Goal: Task Accomplishment & Management: Manage account settings

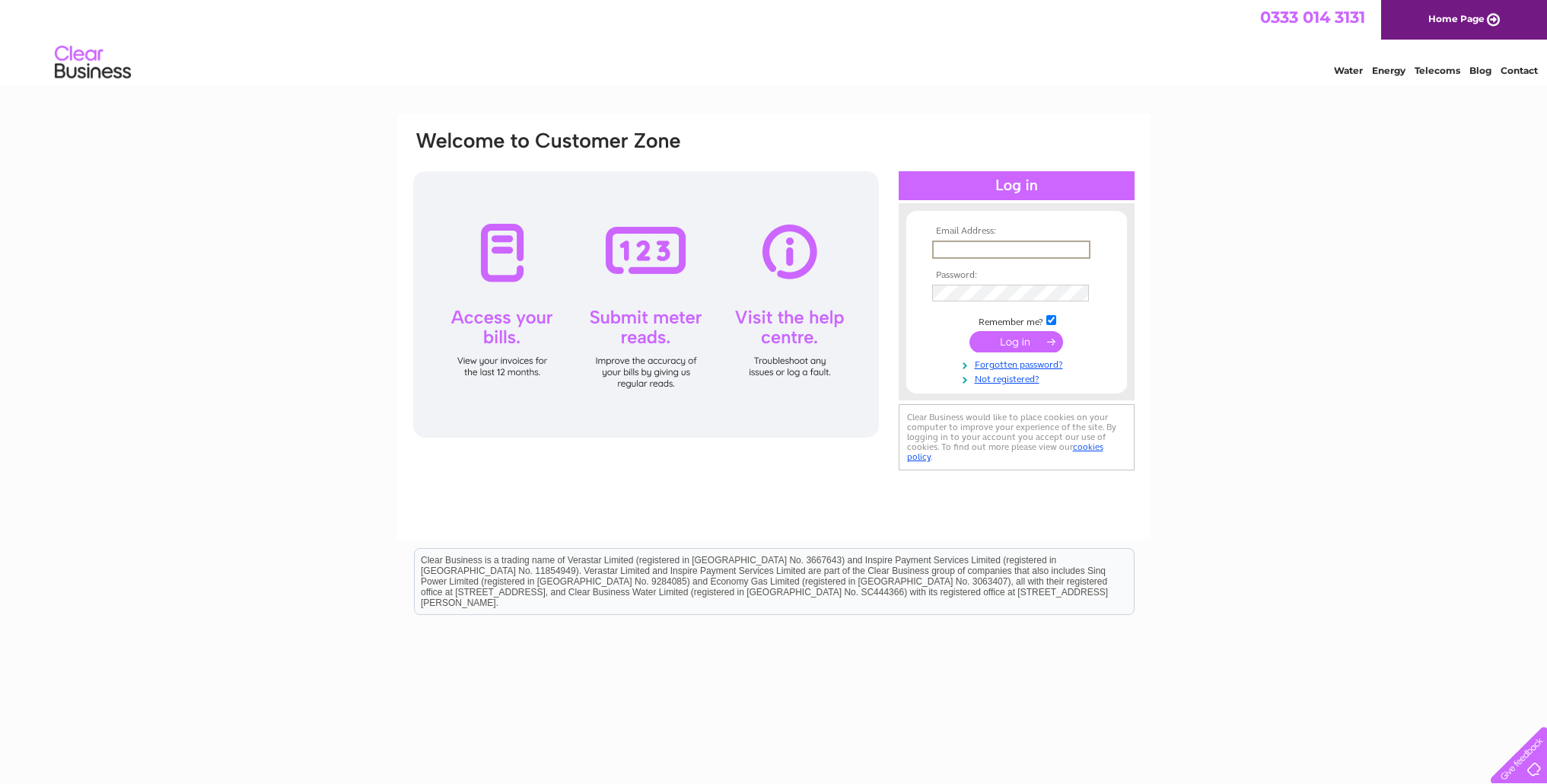
click at [1018, 249] on input "text" at bounding box center [1011, 249] width 158 height 18
type input "[PERSON_NAME][EMAIL_ADDRESS][PERSON_NAME][DOMAIN_NAME]"
click at [969, 331] on input "submit" at bounding box center [1016, 342] width 94 height 21
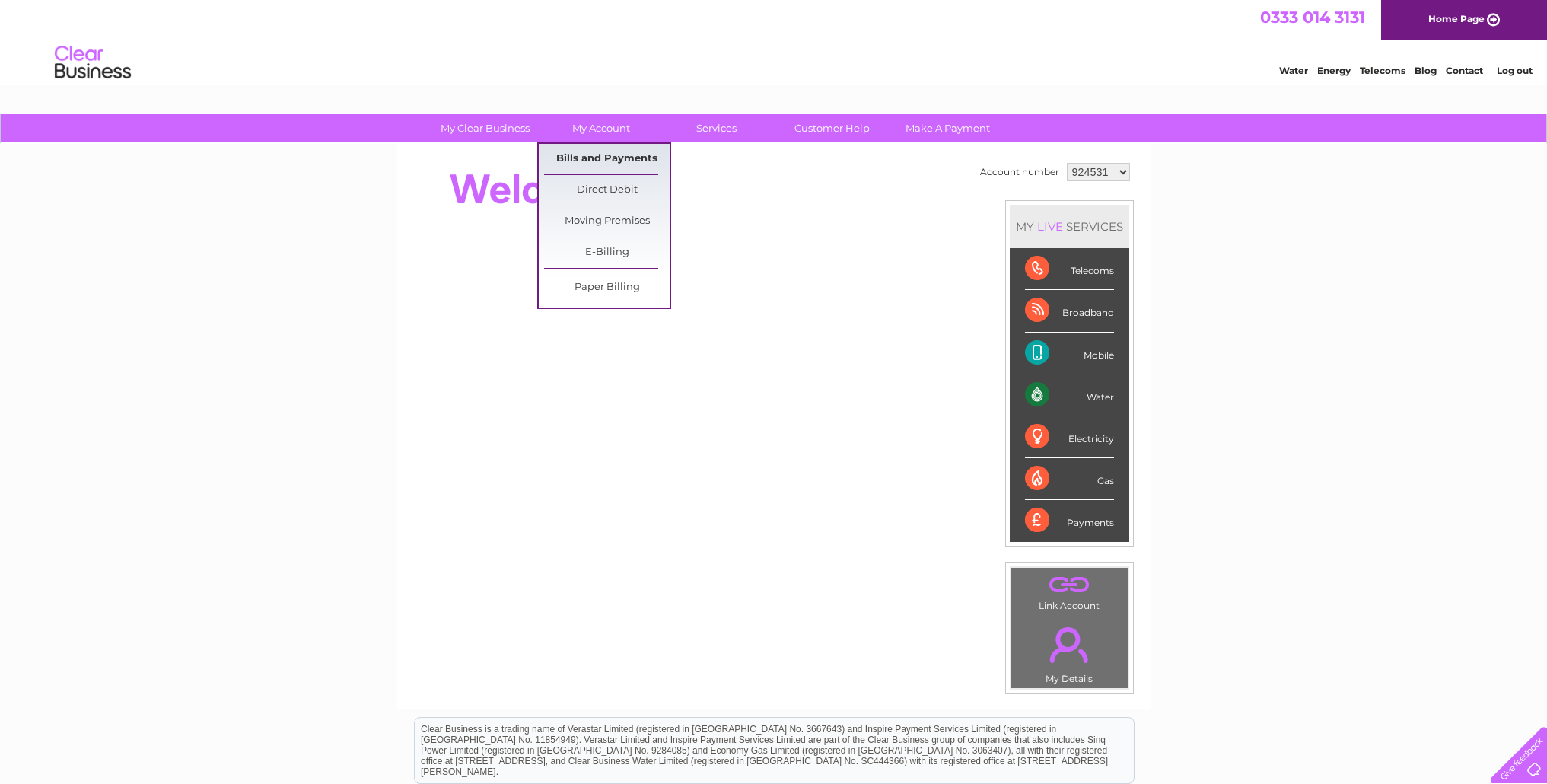
click at [602, 154] on link "Bills and Payments" at bounding box center [606, 159] width 126 height 30
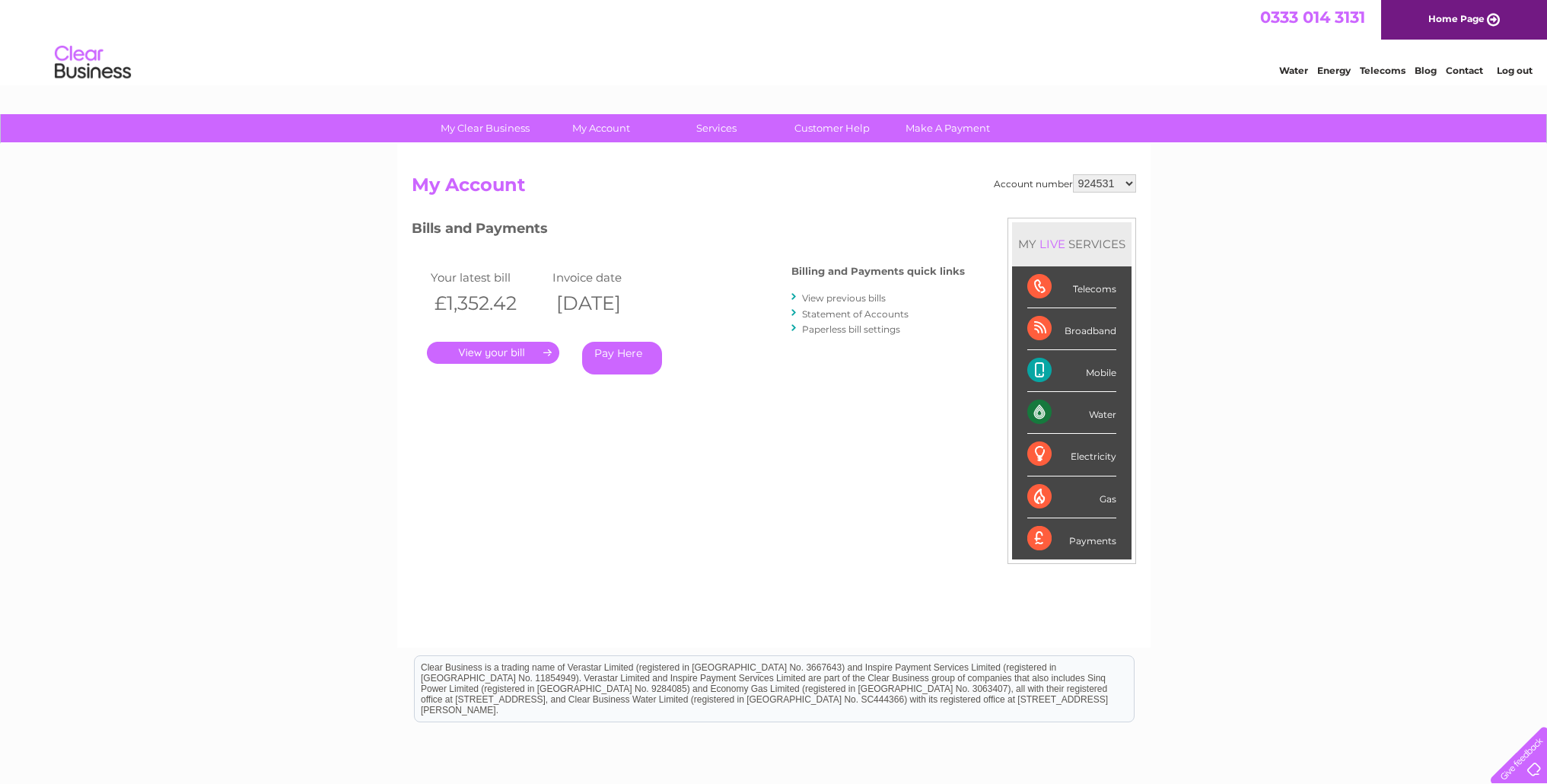
click at [836, 297] on link "View previous bills" at bounding box center [844, 297] width 84 height 12
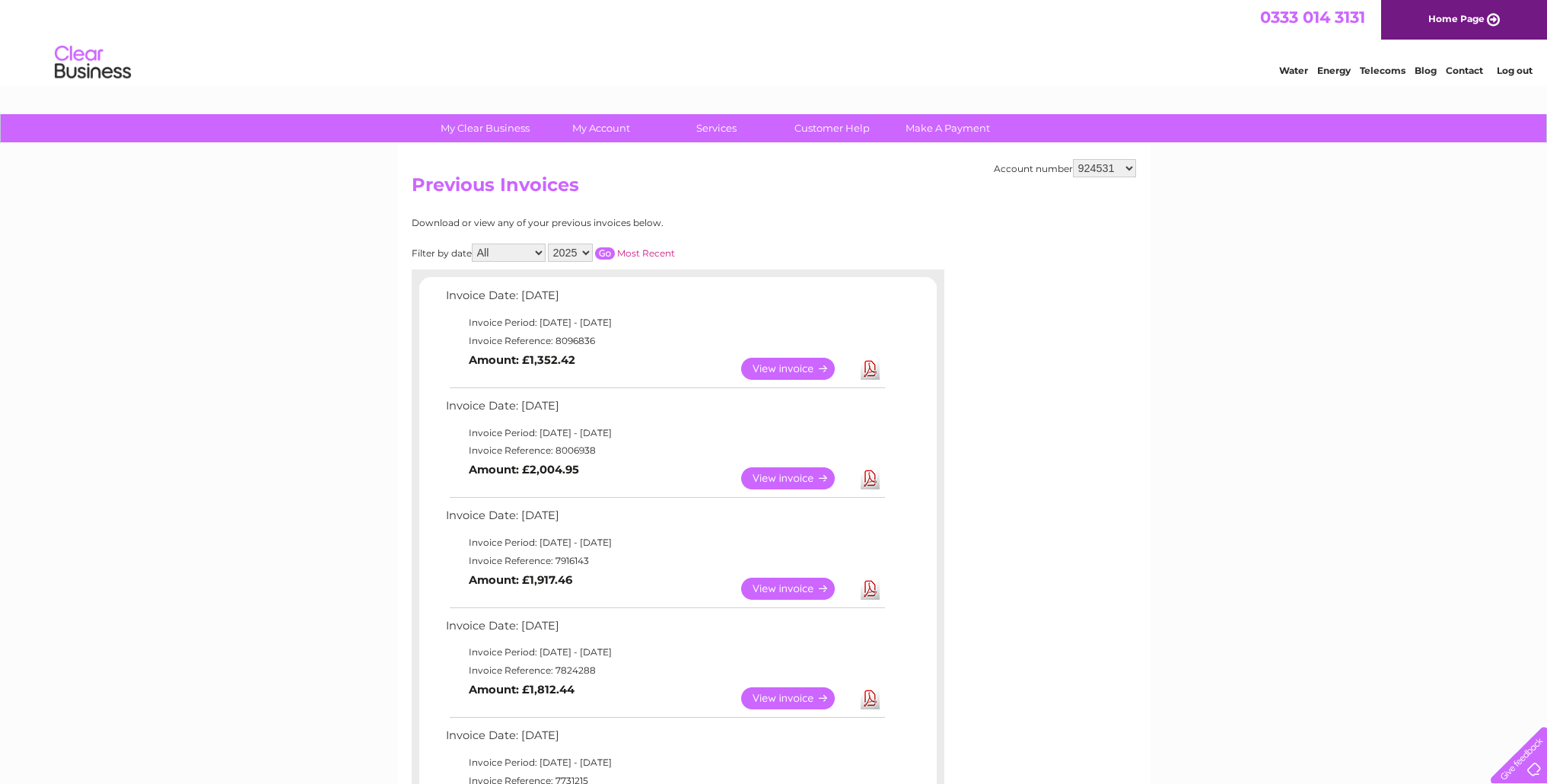
click at [758, 476] on link "View" at bounding box center [797, 478] width 112 height 22
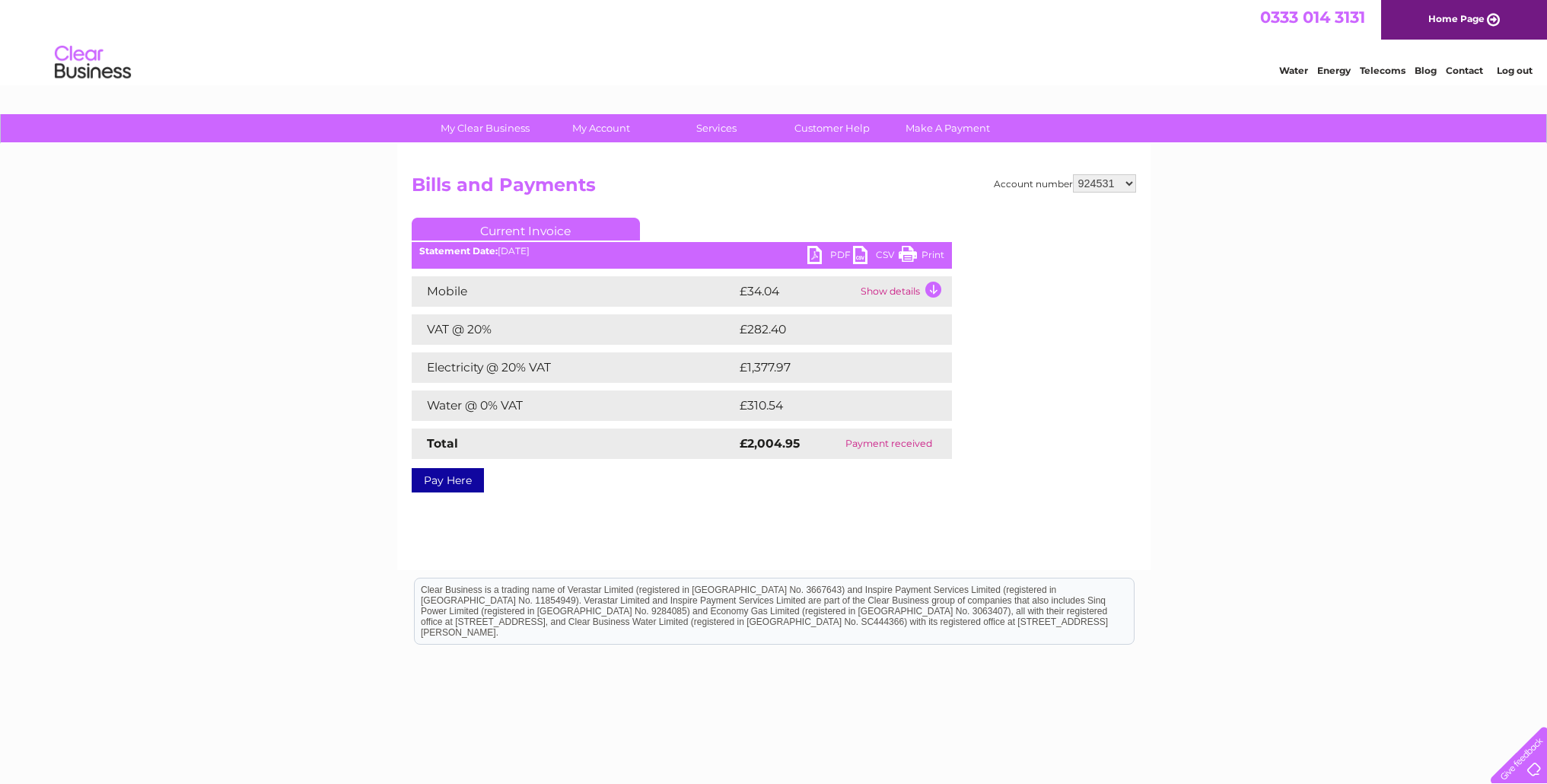
click at [918, 254] on link "Print" at bounding box center [921, 256] width 46 height 22
